Goal: Information Seeking & Learning: Learn about a topic

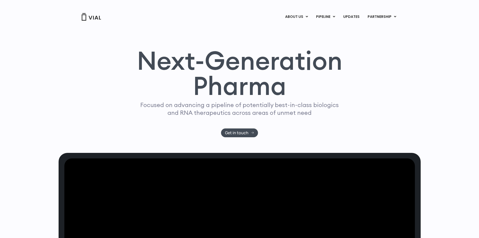
click at [335, 52] on div "Next-Generation Pharma Focused on advancing a pipeline of potentially best-in-c…" at bounding box center [240, 86] width 362 height 131
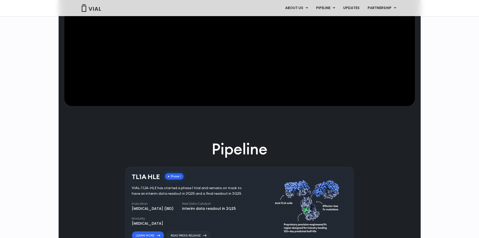
scroll to position [201, 0]
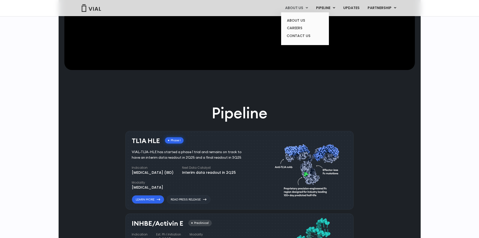
click at [304, 9] on link "ABOUT US" at bounding box center [296, 8] width 31 height 9
click at [302, 20] on link "ABOUT US" at bounding box center [305, 21] width 44 height 8
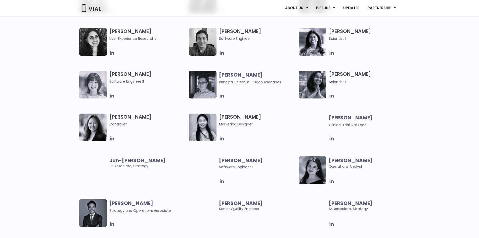
scroll to position [830, 0]
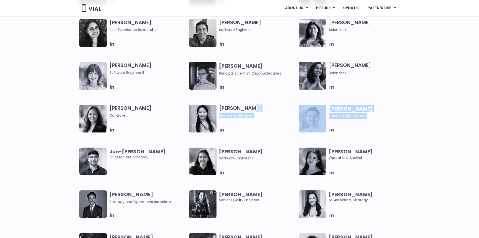
drag, startPoint x: 346, startPoint y: 131, endPoint x: 296, endPoint y: 111, distance: 54.3
click at [296, 111] on div "Mehtab Bhinder User Experience Researcher Paolo Castro Software Engineer Ritu R…" at bounding box center [244, 147] width 330 height 256
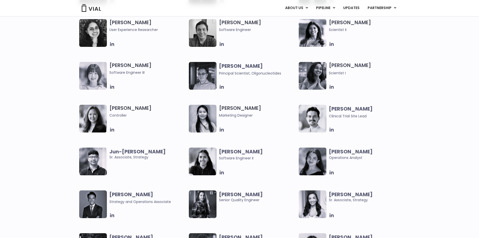
click at [363, 89] on div at bounding box center [367, 87] width 77 height 6
drag, startPoint x: 339, startPoint y: 133, endPoint x: 297, endPoint y: 122, distance: 43.1
click at [297, 122] on div "Mehtab Bhinder User Experience Researcher Paolo Castro Software Engineer Ritu R…" at bounding box center [244, 147] width 330 height 256
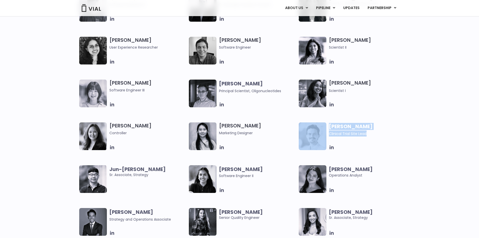
scroll to position [704, 0]
